Goal: Obtain resource: Obtain resource

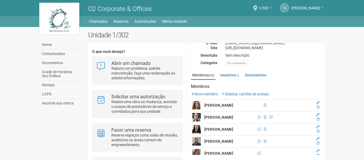
scroll to position [80, 0]
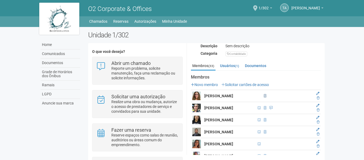
click at [264, 96] on span at bounding box center [265, 95] width 2 height 3
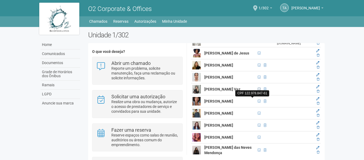
scroll to position [240, 0]
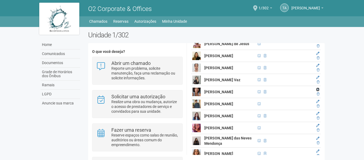
click at [317, 91] on icon at bounding box center [317, 89] width 3 height 3
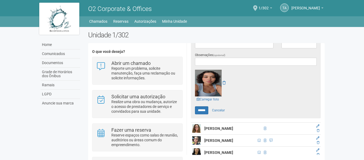
scroll to position [204, 0]
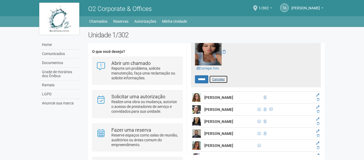
click at [219, 79] on link "Cancelar" at bounding box center [218, 79] width 19 height 8
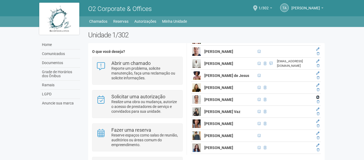
click at [318, 99] on icon at bounding box center [317, 97] width 3 height 3
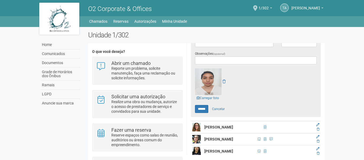
scroll to position [178, 0]
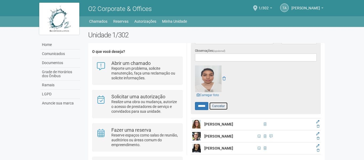
click at [220, 106] on link "Cancelar" at bounding box center [218, 106] width 19 height 8
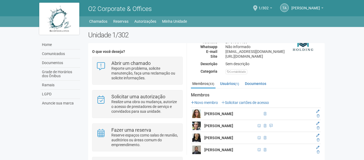
scroll to position [44, 0]
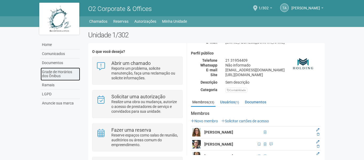
click at [52, 75] on link "Grade de Horários dos Ônibus" at bounding box center [61, 74] width 40 height 13
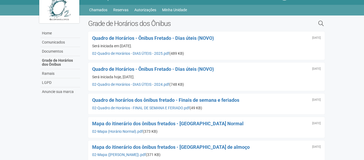
scroll to position [18, 0]
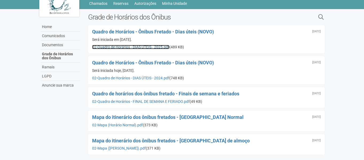
click at [113, 46] on link "02-Quadro de Horários - DIAS ÚTEIS - 2025.pdf" at bounding box center [130, 47] width 77 height 4
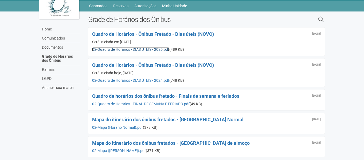
scroll to position [0, 0]
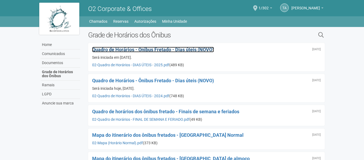
click at [124, 48] on span "Quadro de Horários - Ônibus Fretado - Dias úteis (NOVO)" at bounding box center [153, 50] width 122 height 6
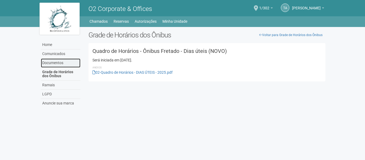
click at [49, 60] on link "Documentos" at bounding box center [61, 63] width 40 height 9
